Goal: Task Accomplishment & Management: Complete application form

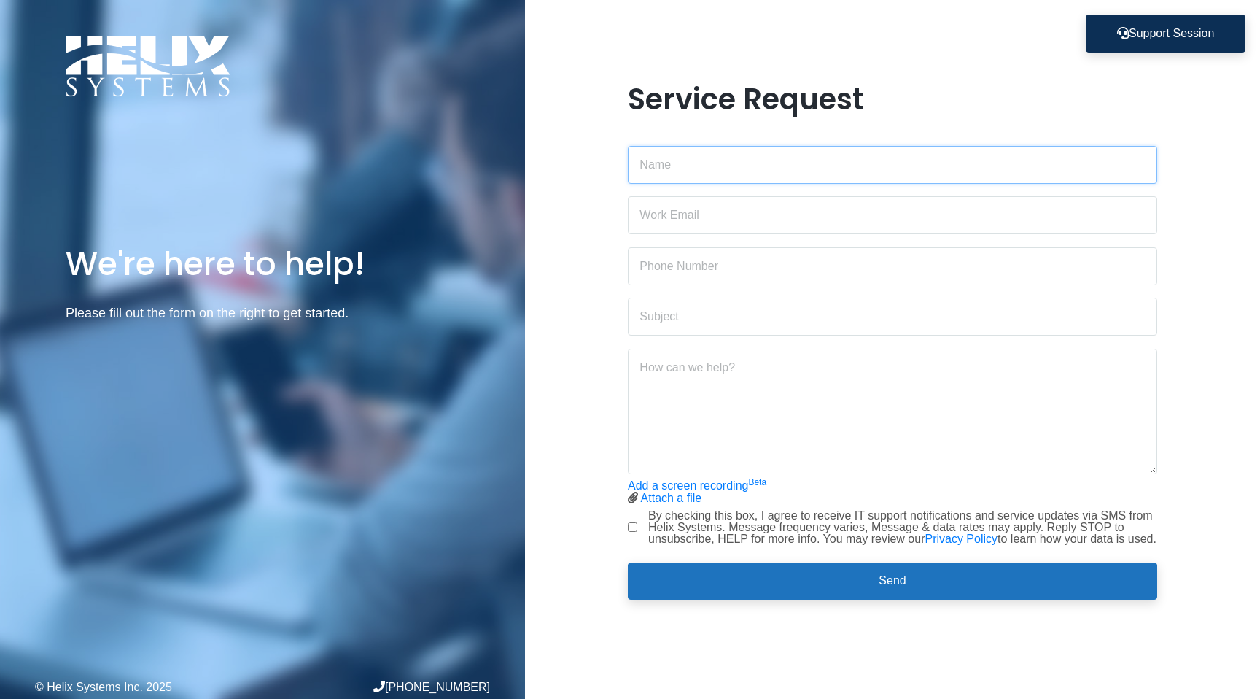
click at [717, 163] on input "text" at bounding box center [892, 165] width 529 height 38
type input "[PERSON_NAME]"
type input "[PERSON_NAME][EMAIL_ADDRESS][PERSON_NAME][DOMAIN_NAME]"
click at [707, 250] on input "text" at bounding box center [892, 266] width 529 height 38
type input "4192654772"
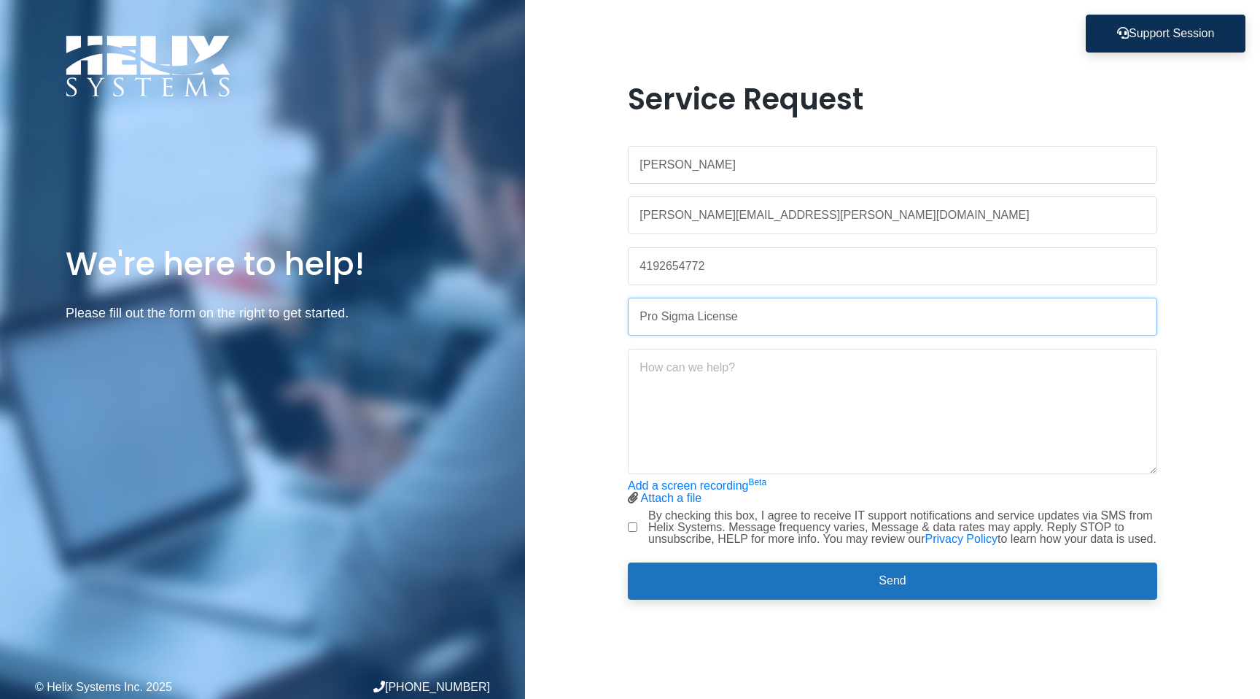
type input "Pro Sigma License"
click at [659, 382] on textarea "Hello team, can I get a Pro Sigma License assigned to my user. Feel free to rea…" at bounding box center [892, 411] width 529 height 125
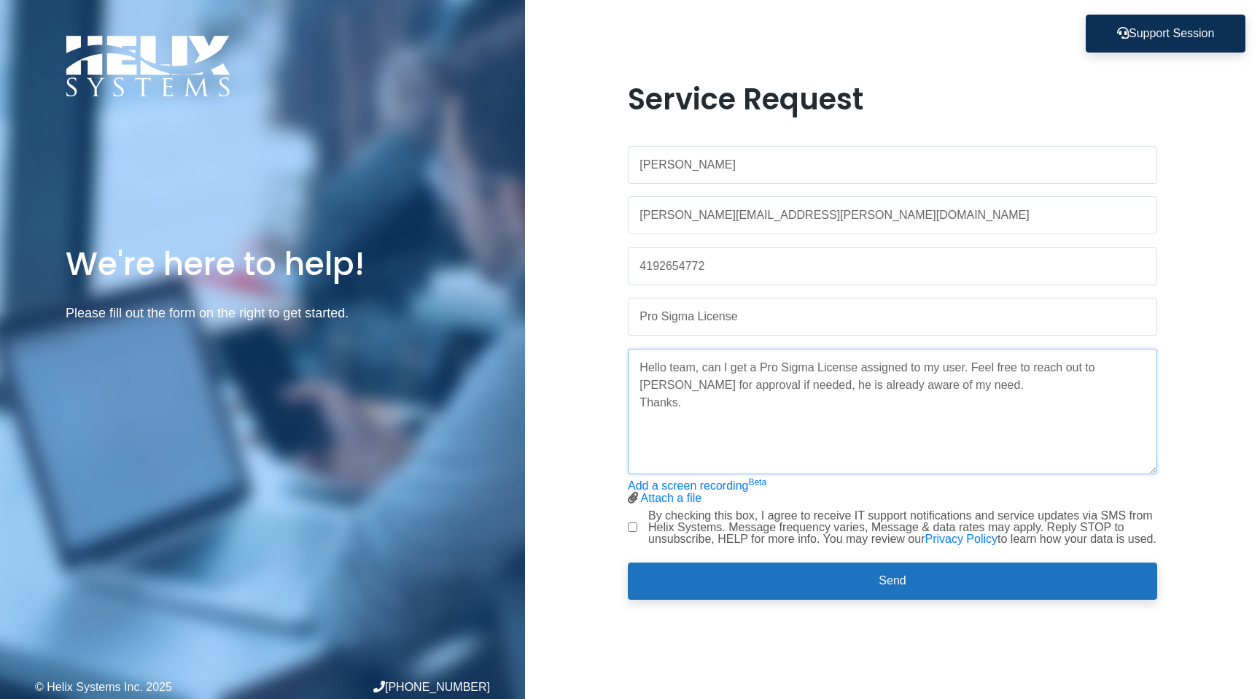
type textarea "Hello team, can I get a Pro Sigma License assigned to my user. Feel free to rea…"
click at [633, 527] on input "By checking this box, I agree to receive IT support notifications and service u…" at bounding box center [632, 526] width 9 height 9
checkbox input "true"
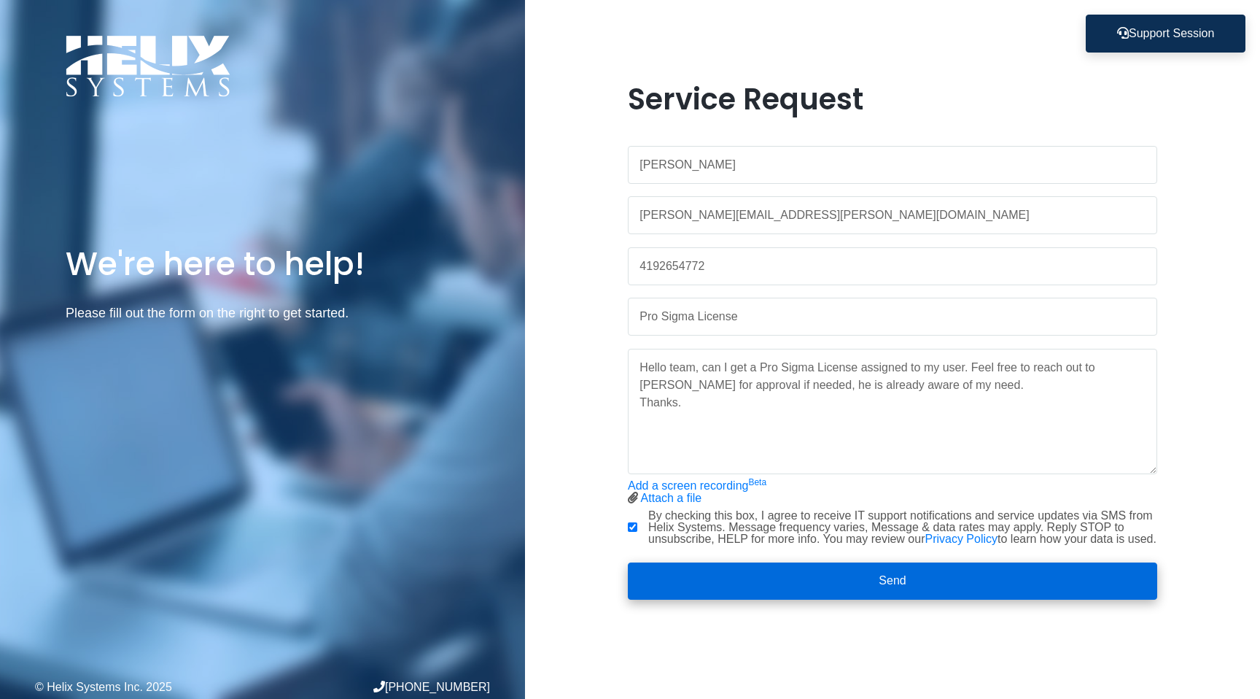
click at [877, 597] on button "Send" at bounding box center [892, 581] width 529 height 38
